Goal: Task Accomplishment & Management: Use online tool/utility

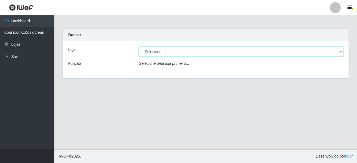
click at [173, 48] on select "[Selecione...] [GEOGRAPHIC_DATA] [GEOGRAPHIC_DATA]" at bounding box center [241, 52] width 204 height 10
select select "64"
click at [139, 47] on select "[Selecione...] [GEOGRAPHIC_DATA] [GEOGRAPHIC_DATA]" at bounding box center [241, 52] width 204 height 10
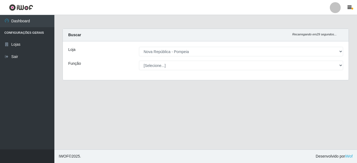
click at [181, 67] on select "[Selecione...] Balconista Operador de Caixa Recepcionista Repositor" at bounding box center [241, 66] width 204 height 10
select select "22"
click at [139, 61] on select "[Selecione...] Balconista Operador de Caixa Recepcionista Repositor" at bounding box center [241, 66] width 204 height 10
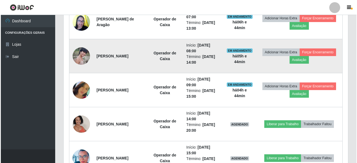
scroll to position [224, 0]
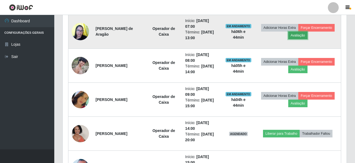
click at [308, 37] on button "Avaliação" at bounding box center [297, 36] width 19 height 8
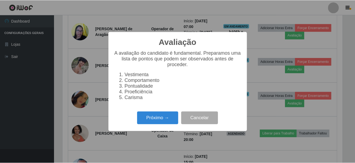
scroll to position [113, 281]
click at [267, 18] on div "Avaliação × A avaliação do candidato é fundamental. Preparamos uma lista de pon…" at bounding box center [178, 81] width 357 height 163
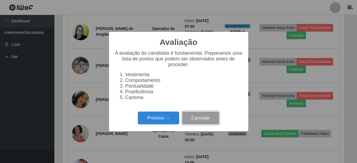
click at [196, 118] on button "Cancelar" at bounding box center [200, 117] width 37 height 13
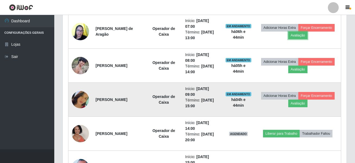
scroll to position [113, 284]
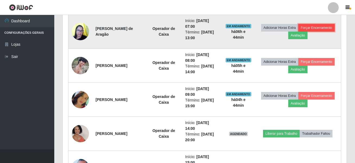
click at [299, 32] on button "Forçar Encerramento" at bounding box center [317, 28] width 36 height 8
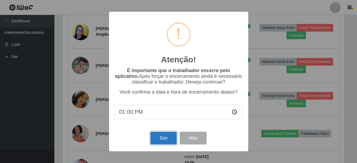
click at [168, 139] on button "Sim" at bounding box center [163, 137] width 26 height 13
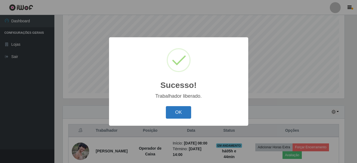
click at [174, 110] on button "OK" at bounding box center [178, 112] width 25 height 13
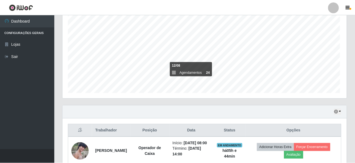
scroll to position [113, 284]
